Goal: Information Seeking & Learning: Check status

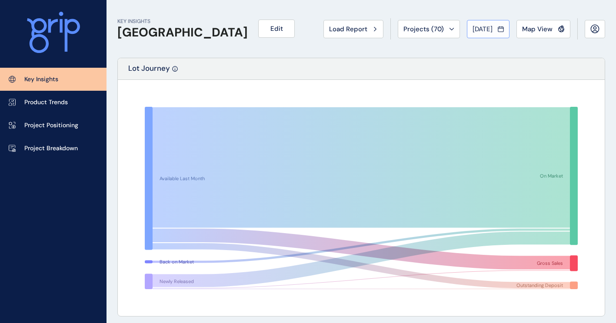
click at [487, 23] on button "Aug 2025" at bounding box center [488, 29] width 43 height 18
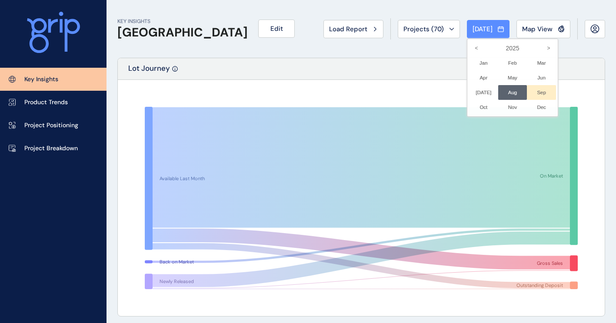
click at [531, 93] on li "Sep No report is available for this period. New months are usually published 5 …" at bounding box center [541, 92] width 29 height 15
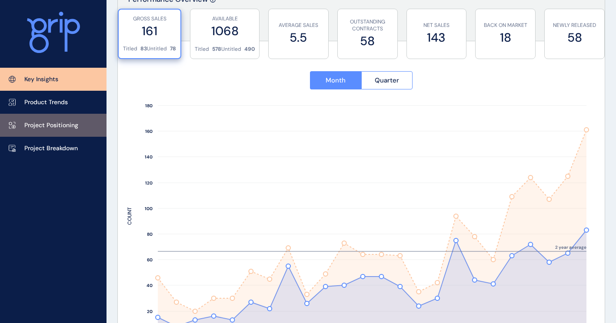
scroll to position [391, 0]
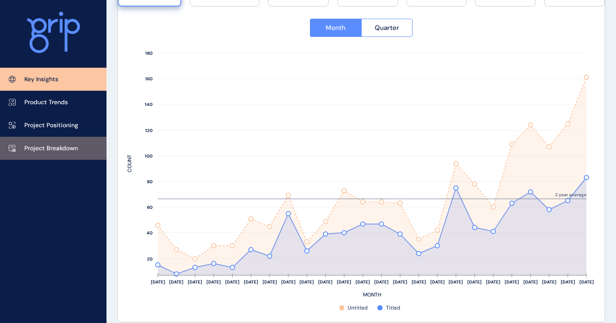
click at [48, 145] on p "Project Breakdown" at bounding box center [50, 148] width 53 height 9
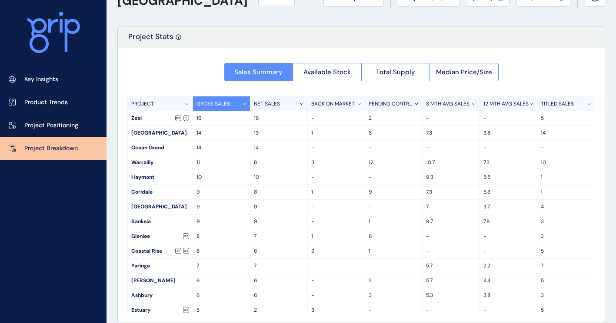
scroll to position [42, 0]
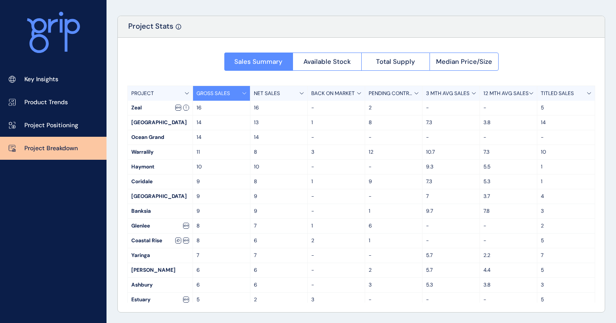
click at [244, 94] on icon at bounding box center [243, 94] width 3 height 2
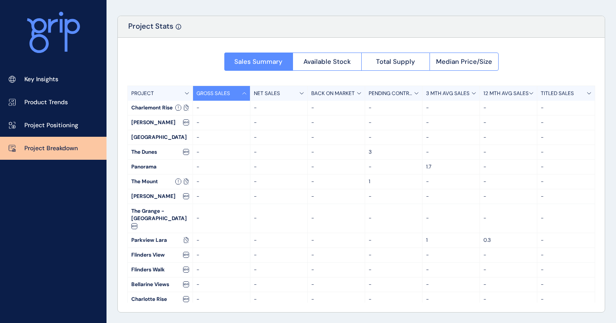
click at [244, 94] on icon at bounding box center [244, 93] width 4 height 3
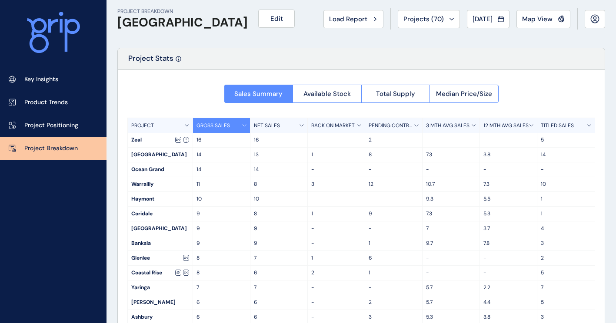
scroll to position [0, 0]
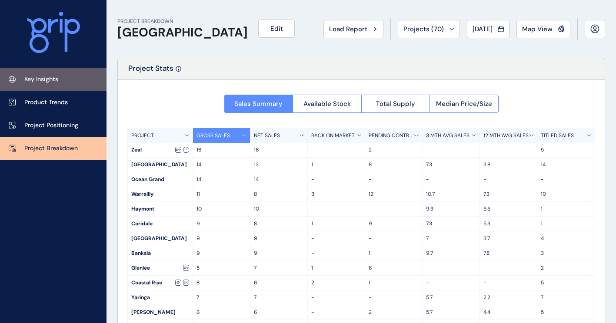
click at [61, 81] on link "Key Insights" at bounding box center [53, 79] width 106 height 23
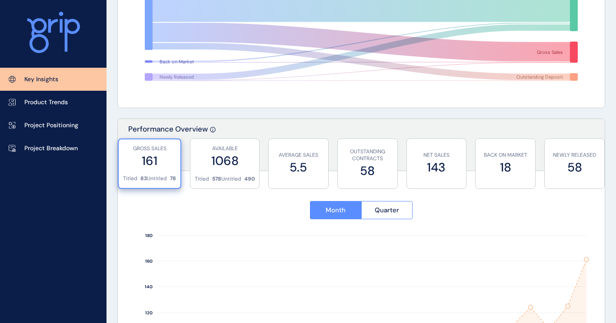
scroll to position [217, 0]
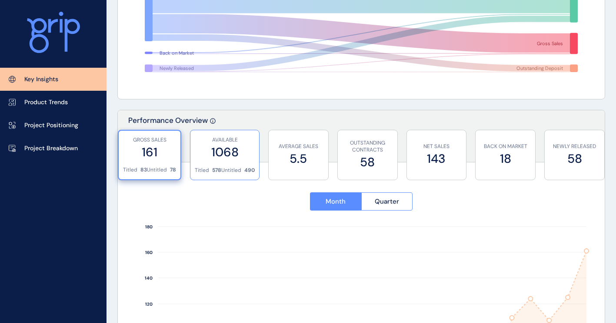
click at [227, 170] on p "Untitled" at bounding box center [231, 170] width 20 height 7
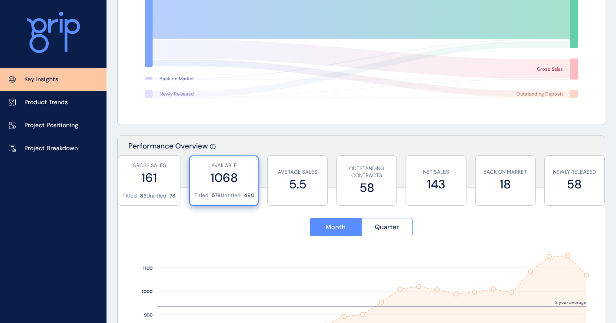
scroll to position [304, 0]
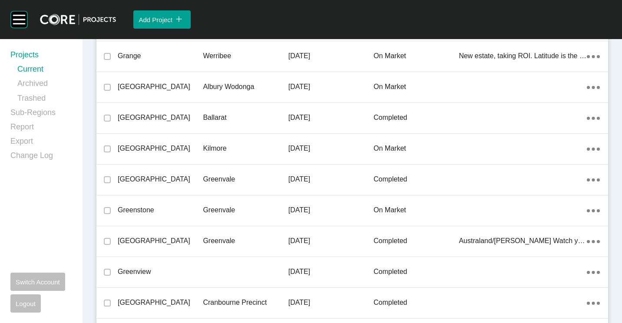
scroll to position [4674, 0]
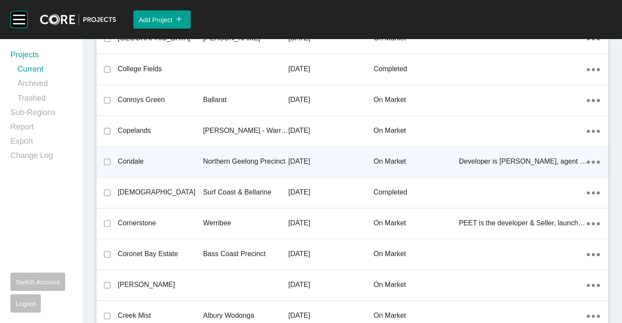
click at [235, 160] on p "Northern Geelong Precinct" at bounding box center [245, 162] width 85 height 10
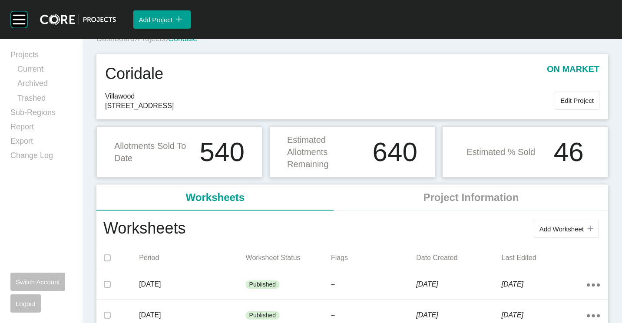
scroll to position [87, 0]
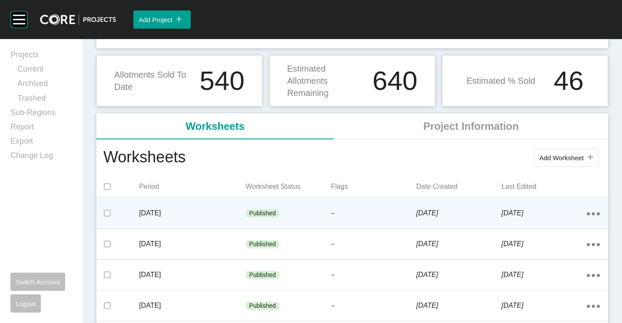
click at [401, 214] on p "--" at bounding box center [373, 213] width 85 height 9
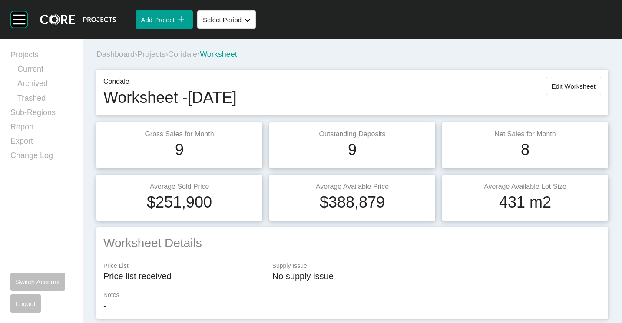
click at [160, 50] on span "Projects" at bounding box center [151, 54] width 28 height 9
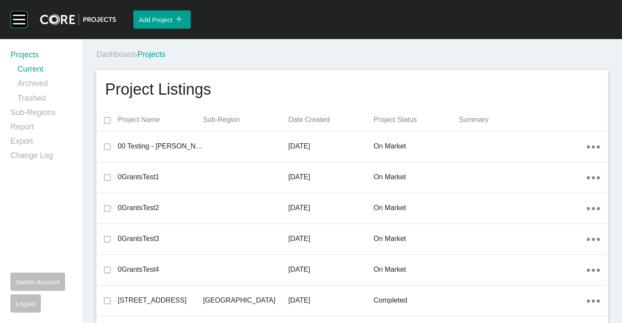
scroll to position [8191, 0]
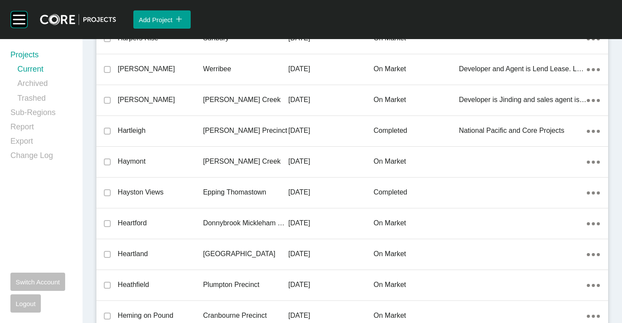
drag, startPoint x: 174, startPoint y: 159, endPoint x: 257, endPoint y: 207, distance: 96.0
click at [174, 159] on p "Haymont" at bounding box center [160, 162] width 85 height 10
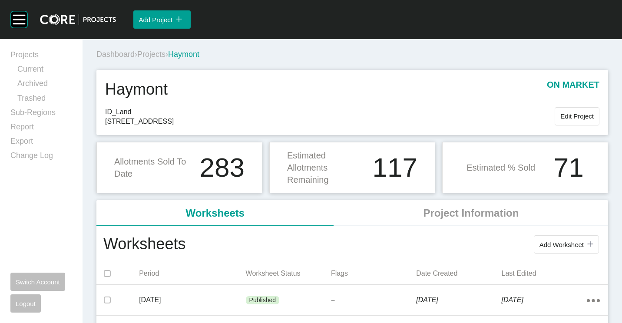
scroll to position [87, 0]
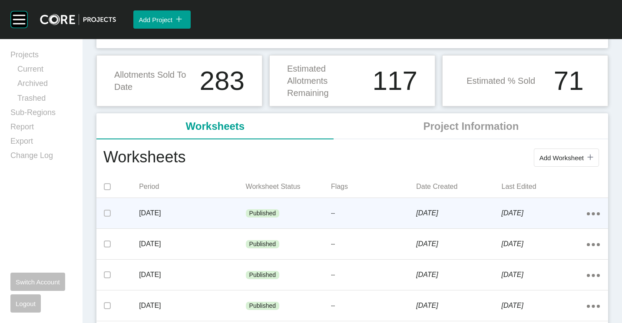
click at [221, 212] on p "[DATE]" at bounding box center [192, 214] width 106 height 10
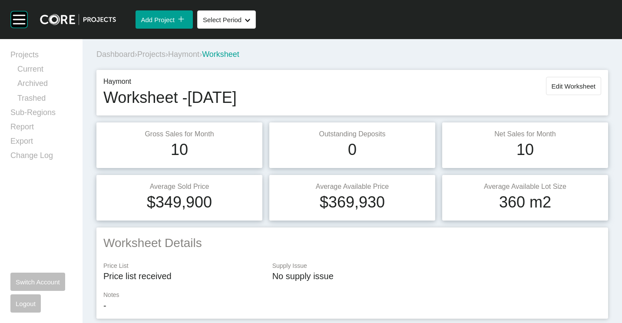
click at [164, 53] on span "Projects" at bounding box center [151, 54] width 28 height 9
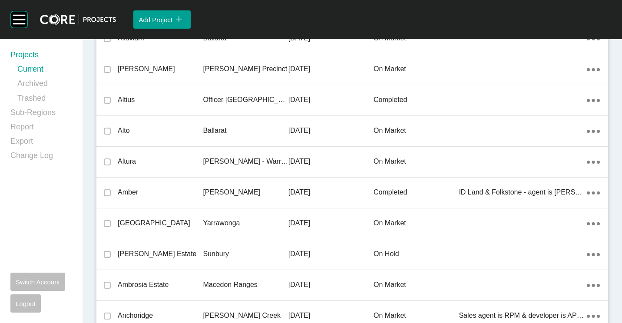
scroll to position [19882, 0]
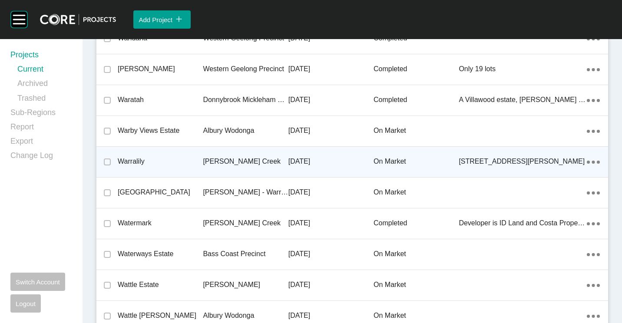
click at [143, 162] on p "Warralily" at bounding box center [160, 162] width 85 height 10
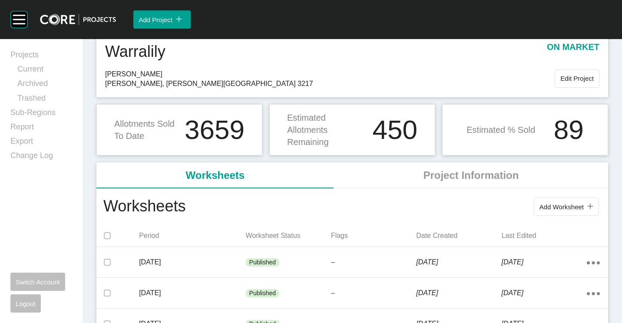
scroll to position [43, 0]
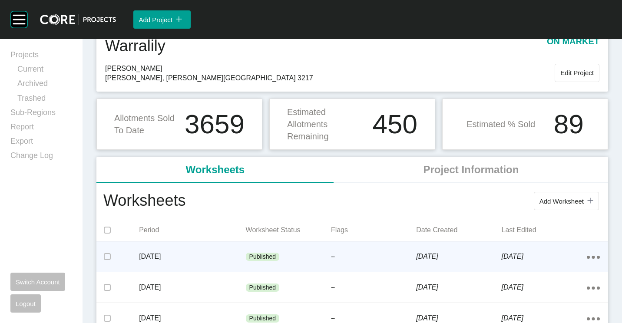
click at [198, 252] on p "[DATE]" at bounding box center [192, 257] width 106 height 10
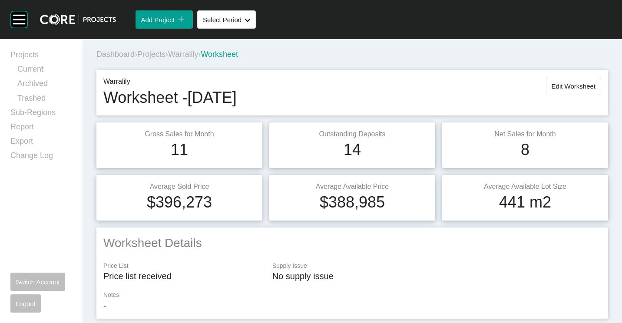
click at [149, 52] on span "Projects" at bounding box center [151, 54] width 28 height 9
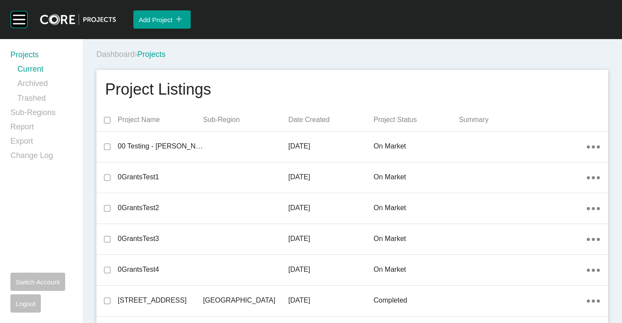
scroll to position [12941, 0]
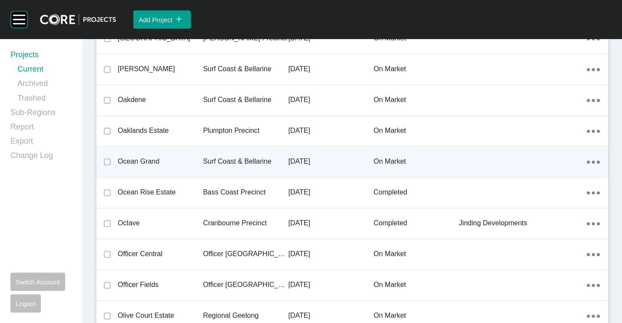
click at [227, 159] on p "Surf Coast & Bellarine" at bounding box center [245, 162] width 85 height 10
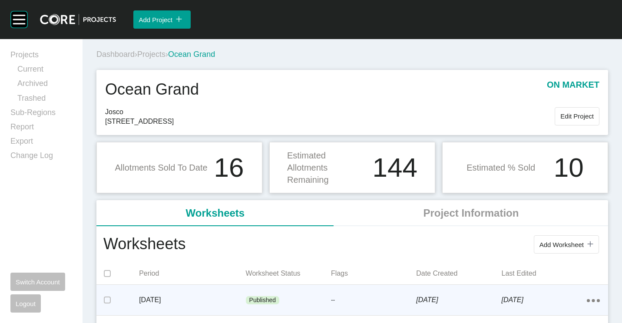
click at [219, 295] on div "[DATE]" at bounding box center [192, 300] width 106 height 27
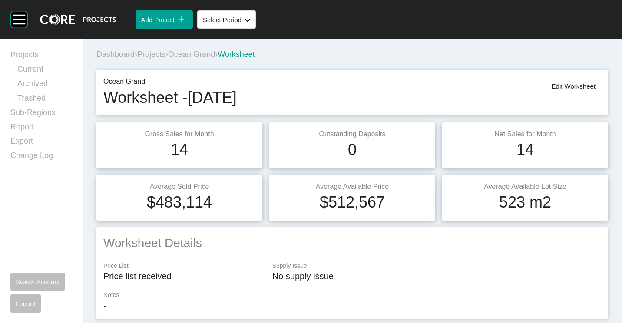
click at [153, 55] on span "Projects" at bounding box center [151, 54] width 28 height 9
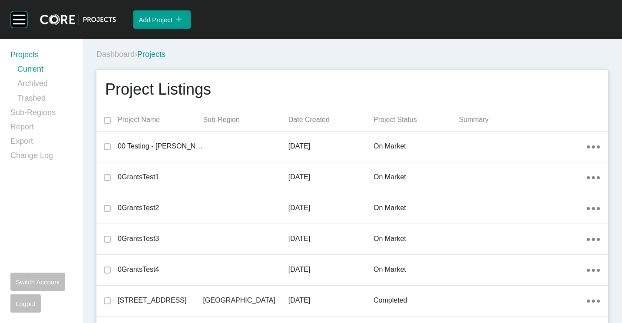
scroll to position [9795, 0]
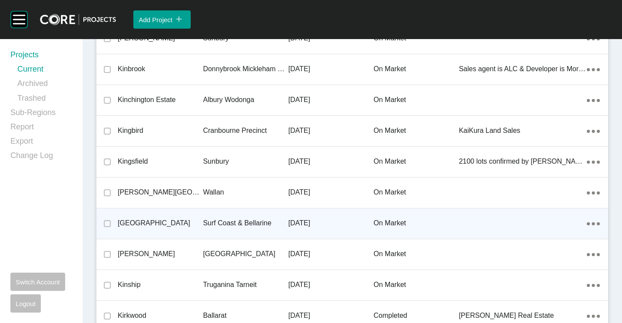
click at [188, 218] on div "[GEOGRAPHIC_DATA]" at bounding box center [160, 223] width 85 height 27
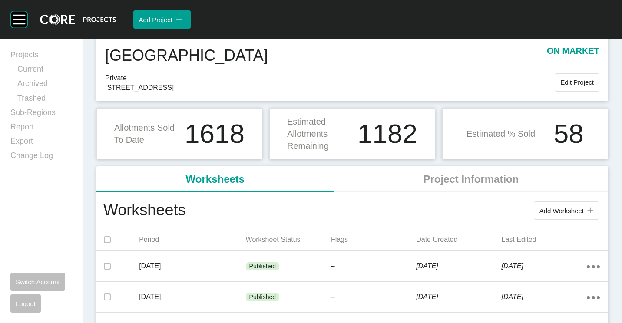
scroll to position [43, 0]
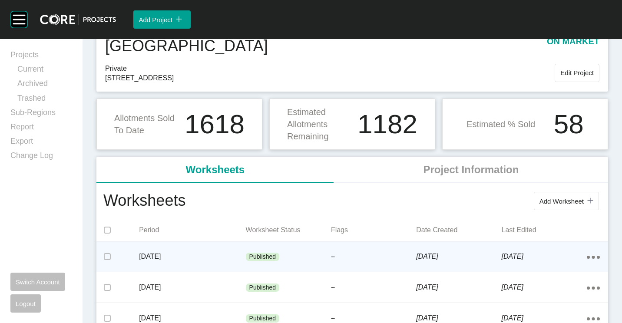
click at [248, 244] on div "Published" at bounding box center [288, 257] width 85 height 26
